Goal: Share content: Share content

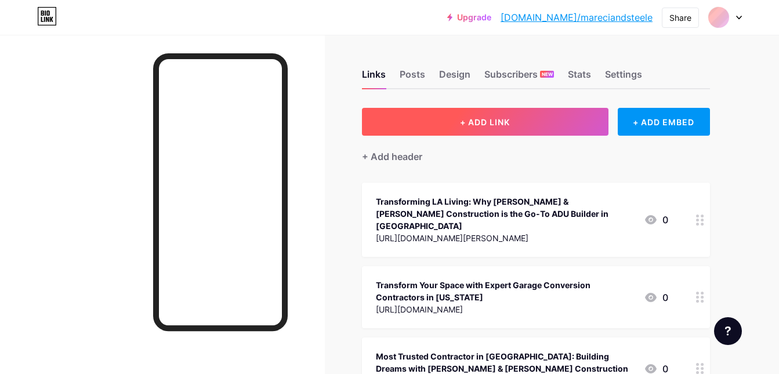
click at [494, 115] on button "+ ADD LINK" at bounding box center [485, 122] width 247 height 28
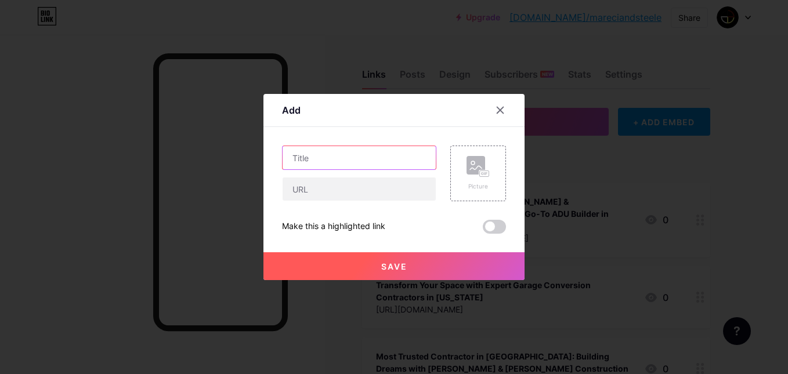
click at [392, 149] on input "text" at bounding box center [359, 157] width 153 height 23
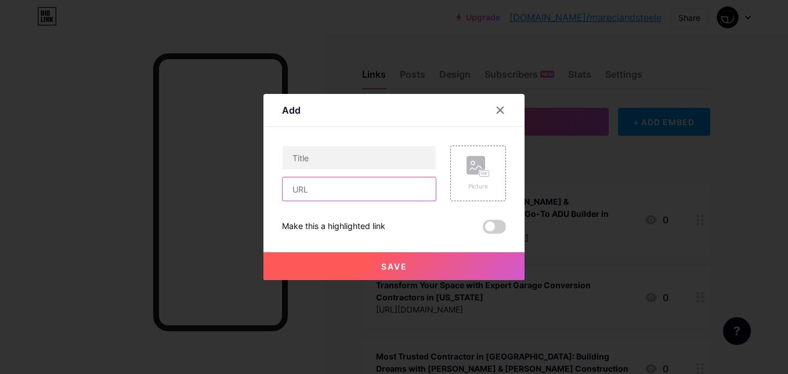
click at [350, 186] on input "text" at bounding box center [359, 189] width 153 height 23
paste input "[URL][DOMAIN_NAME]"
type input "[URL][DOMAIN_NAME]"
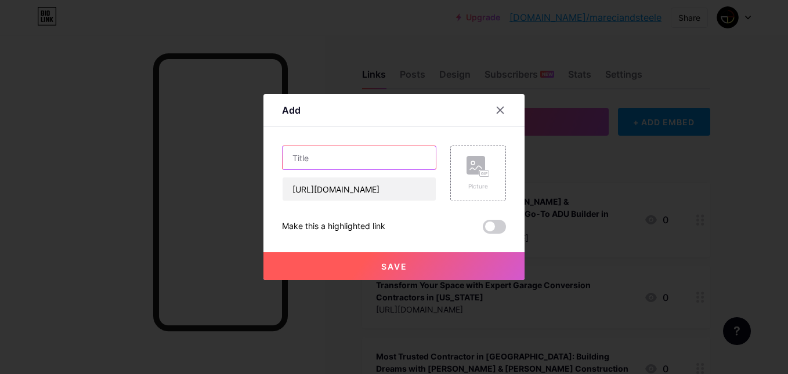
click at [335, 165] on input "text" at bounding box center [359, 157] width 153 height 23
paste input "Trusted Home Remodeling Contractor in [GEOGRAPHIC_DATA] for Your Dream Renovati…"
type input "Trusted Home Remodeling Contractor in [GEOGRAPHIC_DATA] for Your Dream Renovati…"
click at [382, 262] on span "Save" at bounding box center [394, 267] width 26 height 10
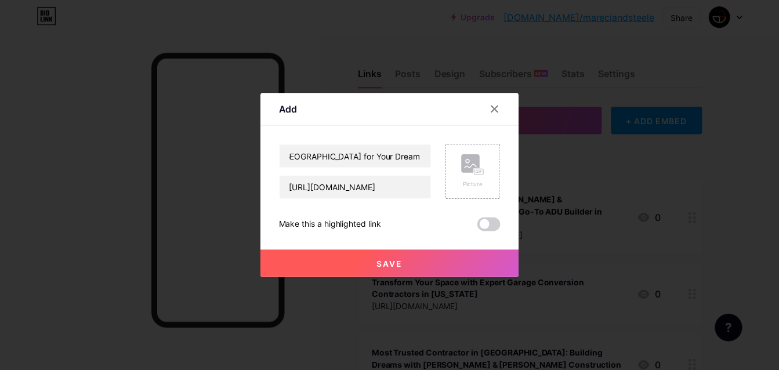
scroll to position [0, 0]
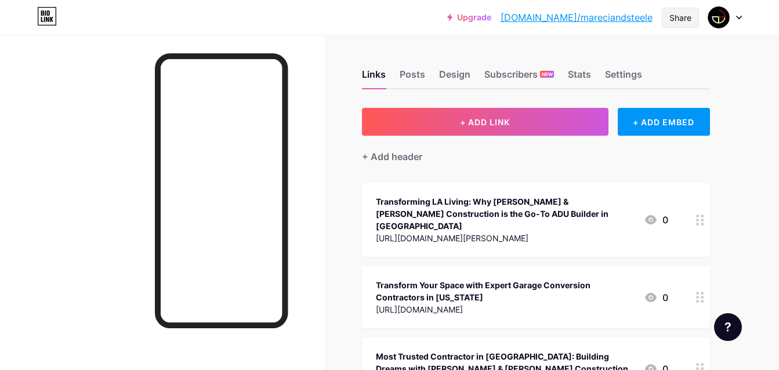
click at [678, 18] on div "Share" at bounding box center [681, 18] width 22 height 12
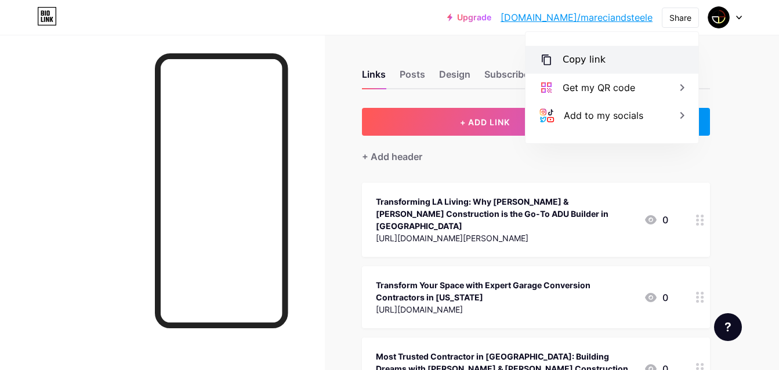
click at [607, 53] on div "Copy link" at bounding box center [612, 60] width 173 height 28
